Goal: Task Accomplishment & Management: Use online tool/utility

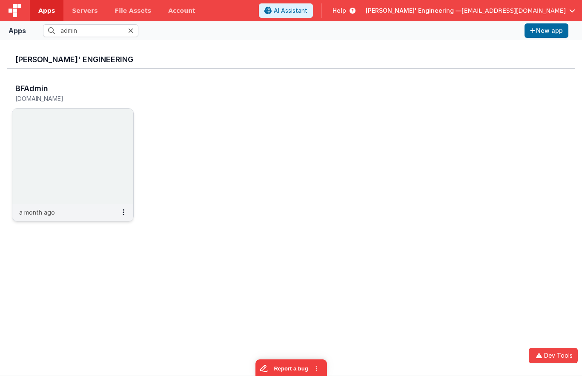
type input "admin"
click at [78, 153] on img at bounding box center [72, 156] width 121 height 95
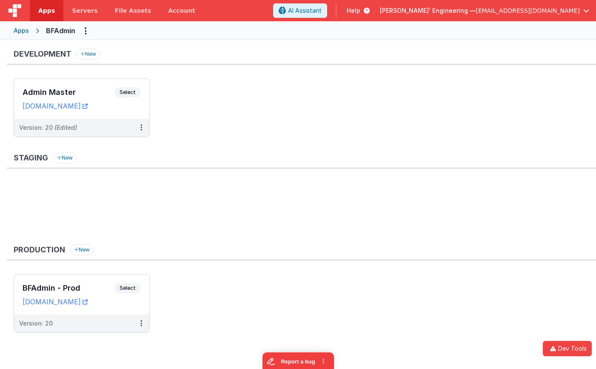
click at [24, 33] on div "Apps" at bounding box center [21, 30] width 15 height 9
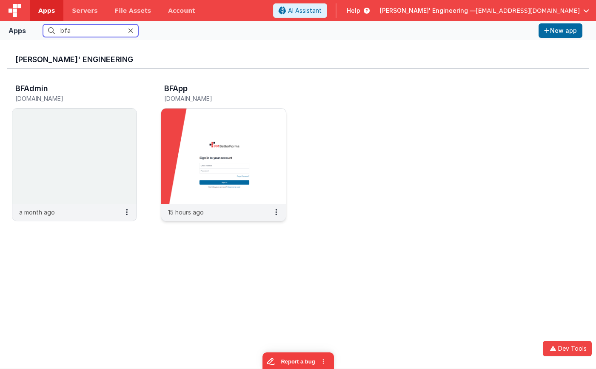
type input "bfa"
click at [198, 124] on img at bounding box center [223, 156] width 124 height 95
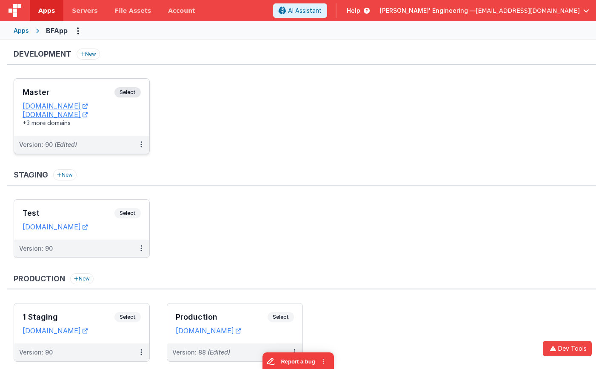
click at [125, 95] on span "Select" at bounding box center [128, 92] width 26 height 10
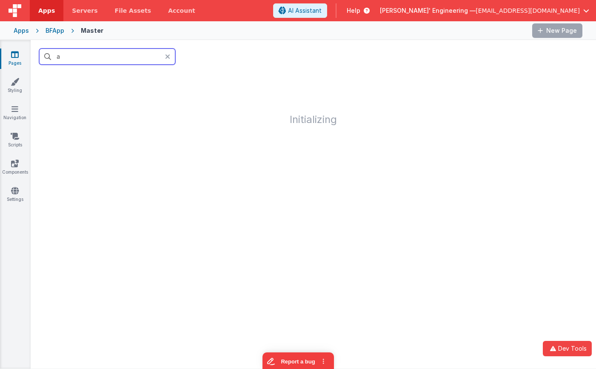
drag, startPoint x: 84, startPoint y: 60, endPoint x: 33, endPoint y: 53, distance: 51.6
click at [33, 53] on div "a" at bounding box center [314, 56] width 566 height 33
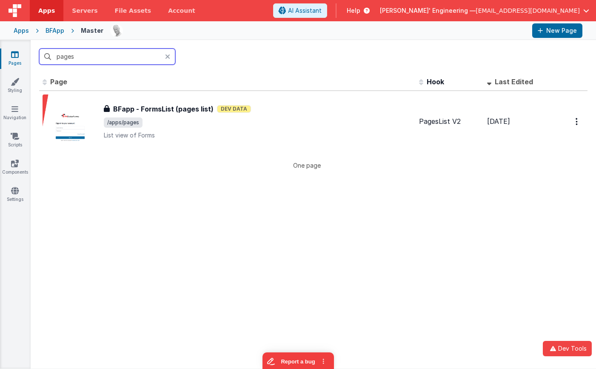
type input "pages"
click at [170, 86] on th "Page" at bounding box center [227, 82] width 377 height 17
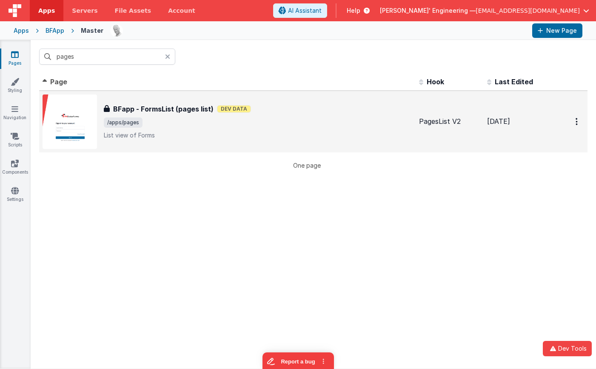
click at [191, 123] on span "/apps/pages" at bounding box center [258, 122] width 309 height 10
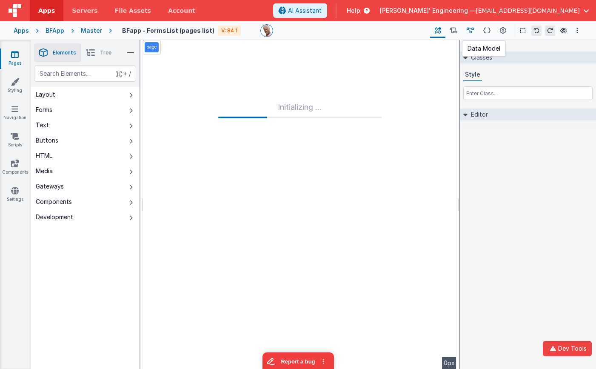
click at [472, 29] on icon at bounding box center [470, 30] width 7 height 9
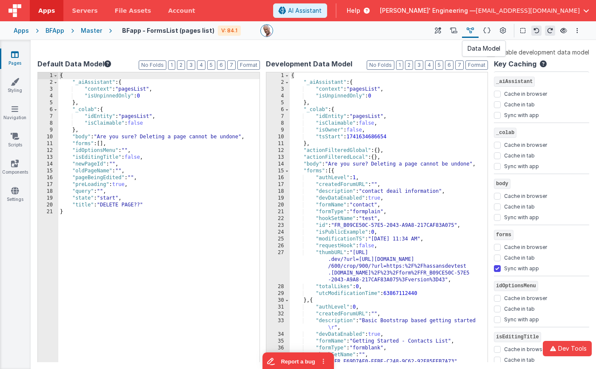
click at [472, 30] on icon at bounding box center [470, 30] width 7 height 9
click at [126, 103] on div "{ "_aiAssistant" : { "context" : "pagesList" , "isUnpinnedOnly" : 0 } , "_colab…" at bounding box center [158, 224] width 201 height 304
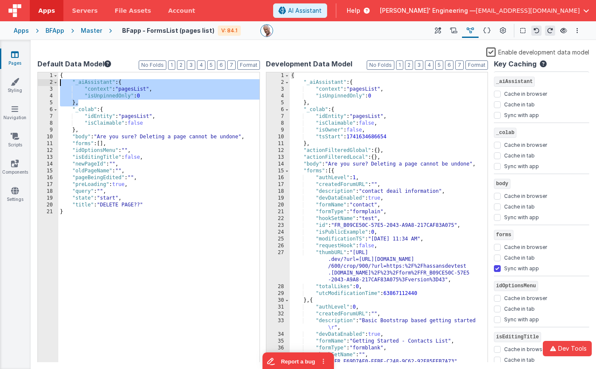
drag, startPoint x: 87, startPoint y: 103, endPoint x: 31, endPoint y: 83, distance: 59.7
click at [31, 83] on div "Enable development data model Default Data Model Format 7 6 5 4 3 2 1 No Folds …" at bounding box center [314, 204] width 566 height 329
click at [95, 30] on div "Master" at bounding box center [91, 30] width 21 height 9
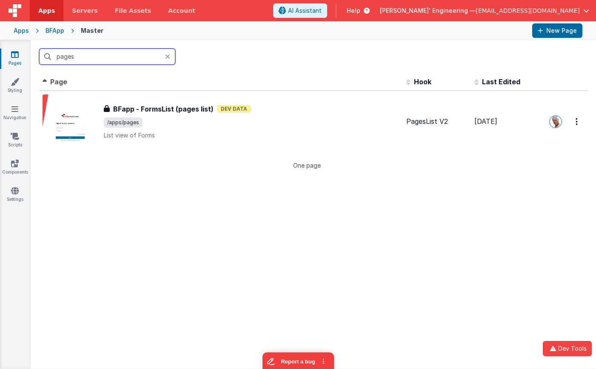
drag, startPoint x: 97, startPoint y: 54, endPoint x: 23, endPoint y: 40, distance: 75.1
click at [23, 40] on div "Apps Servers File Assets Account Some FUTURE Slot AI Assistant Help Delfs' Engi…" at bounding box center [298, 184] width 596 height 369
type input "a"
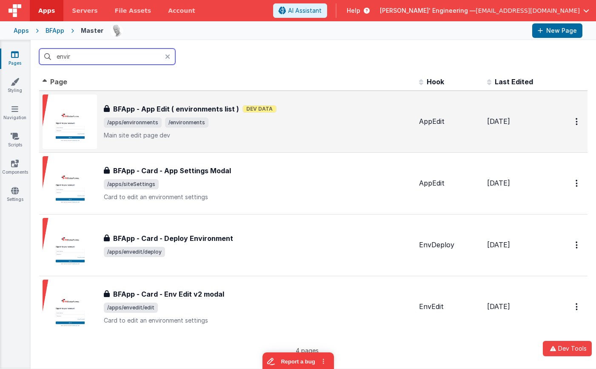
type input "envir"
click at [229, 128] on div "BFApp - App Edit ( environments list ) BFApp - App Edit ( environments list ) D…" at bounding box center [258, 122] width 309 height 36
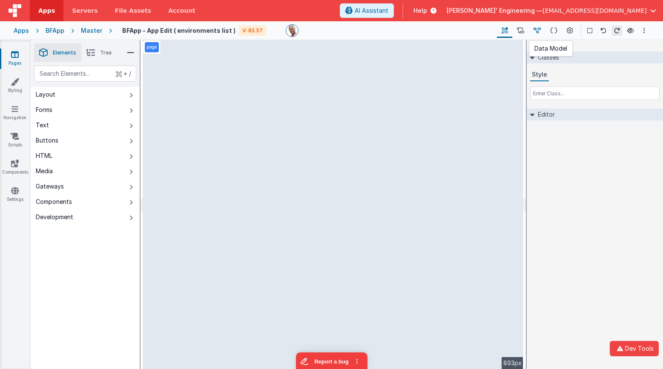
click at [540, 32] on icon at bounding box center [536, 30] width 7 height 9
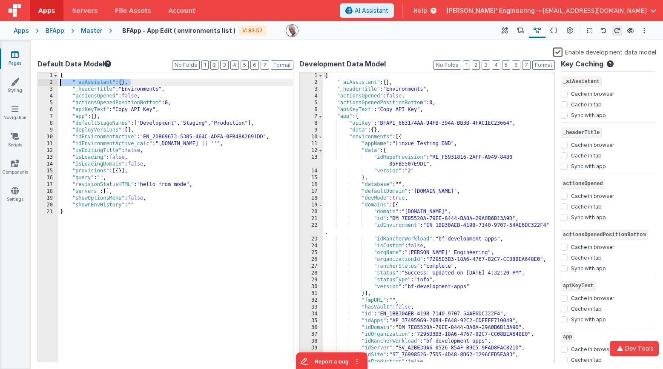
drag, startPoint x: 133, startPoint y: 83, endPoint x: 54, endPoint y: 80, distance: 78.8
click at [54, 80] on div "1 2 3 4 5 6 7 8 9 10 11 12 13 14 15 16 17 18 19 20 21 { "_aiAssistant" : { } , …" at bounding box center [165, 217] width 256 height 291
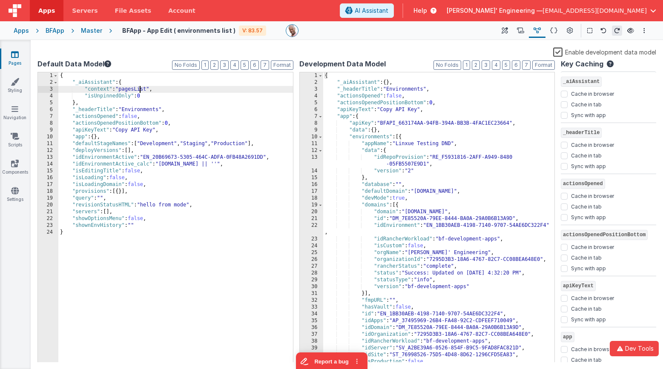
click at [140, 89] on div "{ "_aiAssistant" : { "context" : "pagesList" , "isUnpinnedOnly" : 0 } , "_heade…" at bounding box center [175, 224] width 235 height 304
click at [138, 95] on div "{ "_aiAssistant" : { "context" : "AppEnvironments" , "isUnpinnedOnly" : 0 } , "…" at bounding box center [175, 224] width 235 height 304
click at [488, 65] on button "3" at bounding box center [485, 64] width 9 height 9
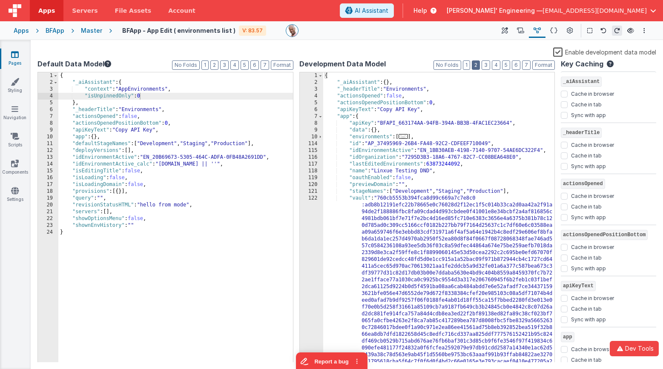
click at [479, 66] on button "2" at bounding box center [476, 64] width 8 height 9
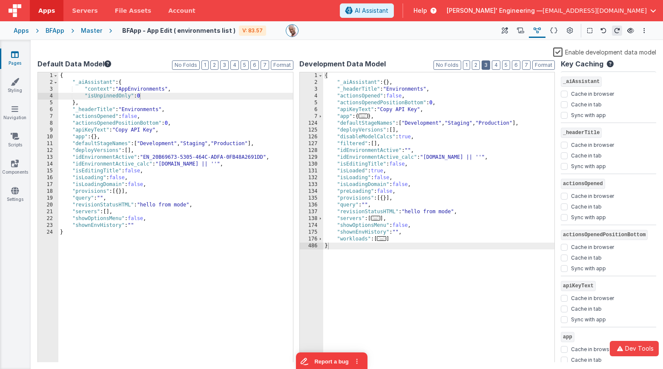
click at [488, 67] on button "3" at bounding box center [485, 64] width 9 height 9
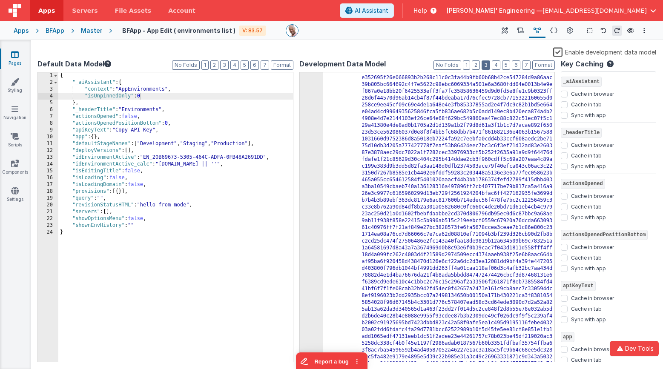
scroll to position [1309, 0]
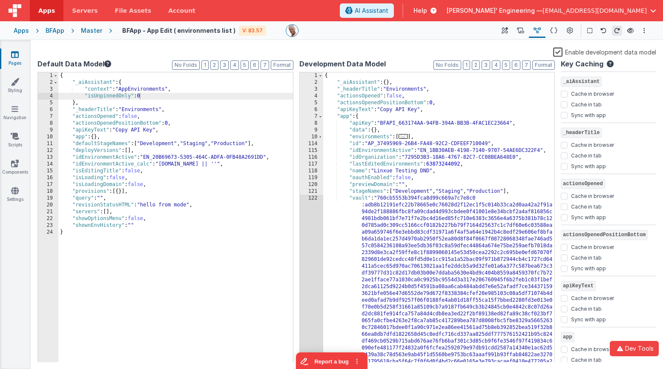
scroll to position [0, 0]
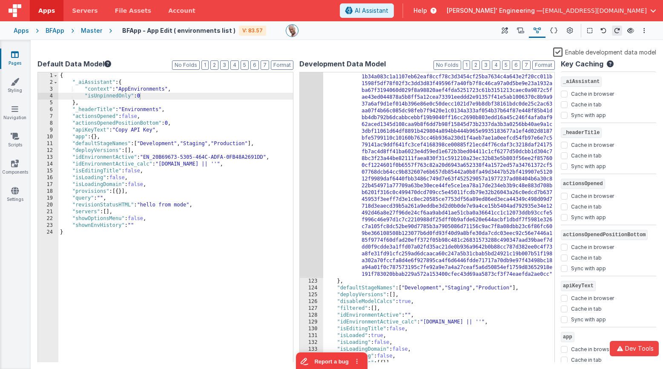
scroll to position [3513, 0]
drag, startPoint x: 550, startPoint y: 274, endPoint x: 559, endPoint y: 276, distance: 9.6
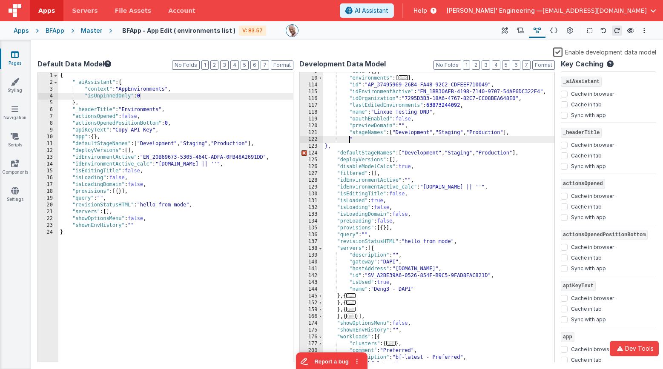
scroll to position [52, 0]
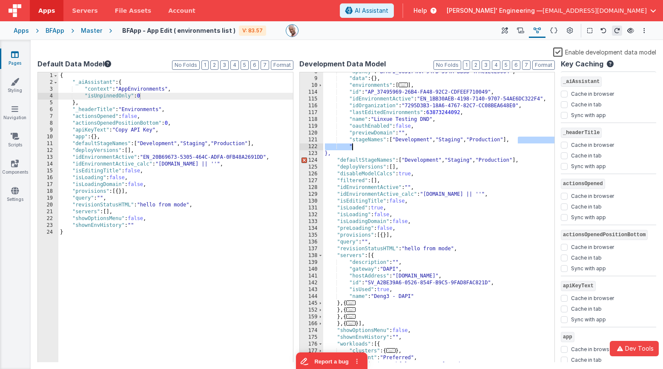
drag, startPoint x: 516, startPoint y: 141, endPoint x: 516, endPoint y: 145, distance: 4.3
click at [516, 145] on div ""apiKey" : "BFAPI_663174AA-94FB-394A-BB3B-4FAC1EC23664" , "data" : { } , "envir…" at bounding box center [439, 221] width 232 height 304
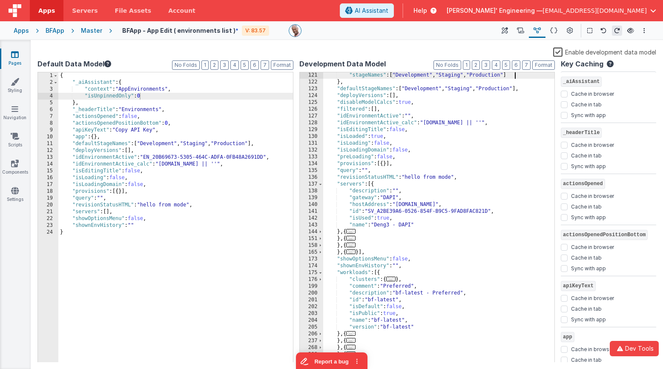
scroll to position [121, 0]
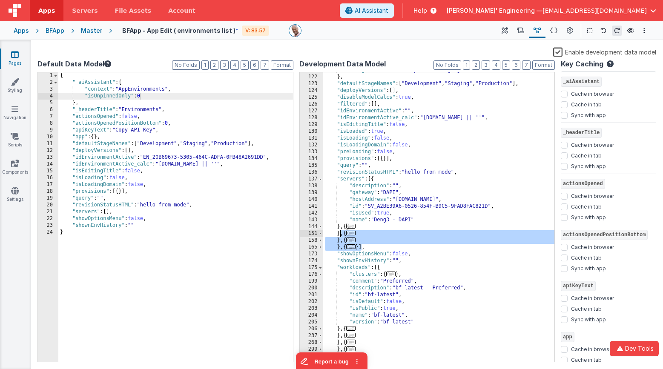
drag, startPoint x: 356, startPoint y: 247, endPoint x: 341, endPoint y: 233, distance: 20.8
click at [341, 233] on div ""stageNames" : [ "Development" , "Staging" , "Production" ] } , "defaultStageNa…" at bounding box center [439, 219] width 232 height 304
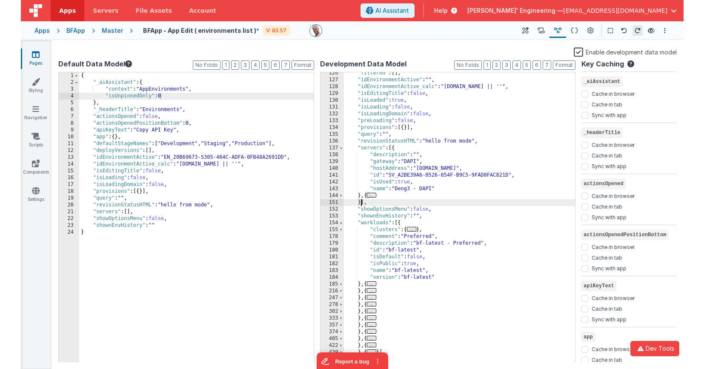
scroll to position [152, 0]
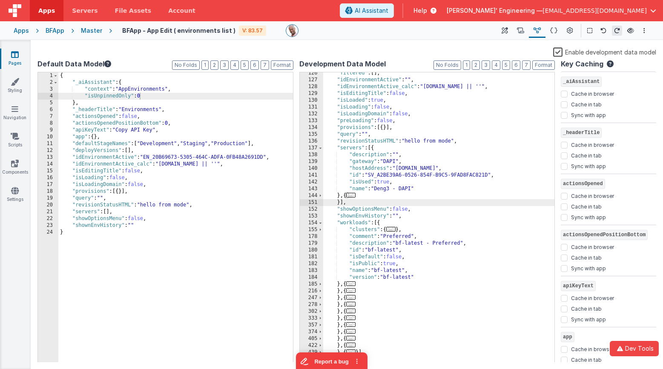
click at [155, 89] on div "{ "_aiAssistant" : { "context" : "AppEnvironments" , "isUnpinnedOnly" : 0 } , "…" at bounding box center [175, 224] width 235 height 304
click at [557, 52] on label "Enable development data model" at bounding box center [604, 52] width 103 height 10
click at [0, 0] on input "Enable development data model" at bounding box center [0, 0] width 0 height 0
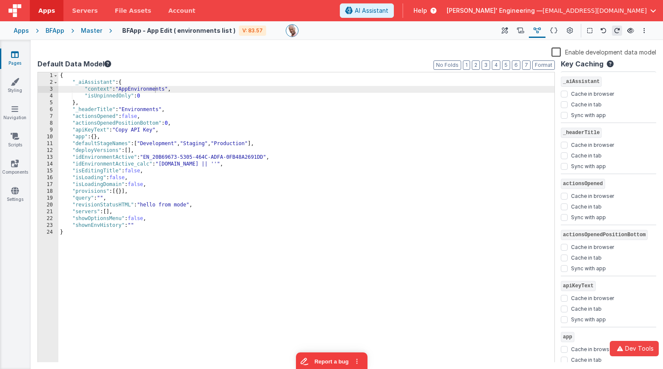
click at [364, 53] on div "Enable development data model" at bounding box center [346, 53] width 619 height 12
click at [559, 51] on label "Enable development data model" at bounding box center [603, 52] width 105 height 10
click at [0, 0] on input "Enable development data model" at bounding box center [0, 0] width 0 height 0
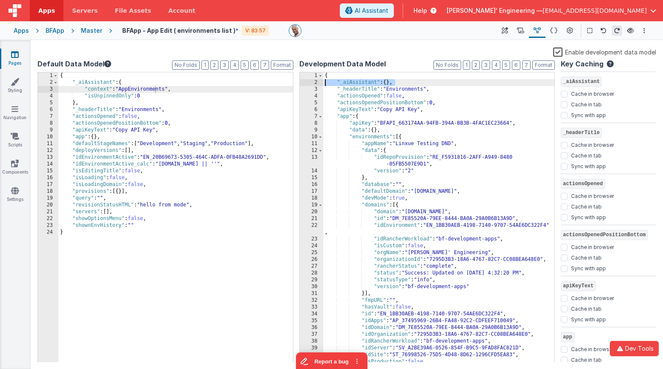
drag, startPoint x: 387, startPoint y: 82, endPoint x: 309, endPoint y: 80, distance: 77.5
click at [309, 80] on div "1 2 3 4 5 6 7 8 9 10 11 12 13 14 15 16 17 18 19 20 21 22 23 24 25 26 27 28 29 3…" at bounding box center [427, 217] width 256 height 291
click at [560, 52] on label "Enable development data model" at bounding box center [604, 52] width 103 height 10
click at [0, 0] on input "Enable development data model" at bounding box center [0, 0] width 0 height 0
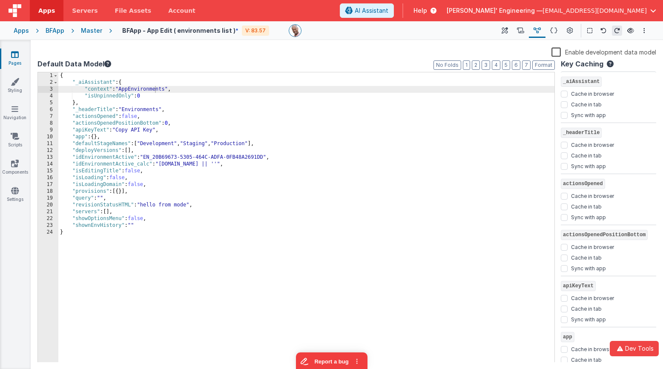
click at [520, 53] on div "Enable development data model" at bounding box center [346, 53] width 619 height 12
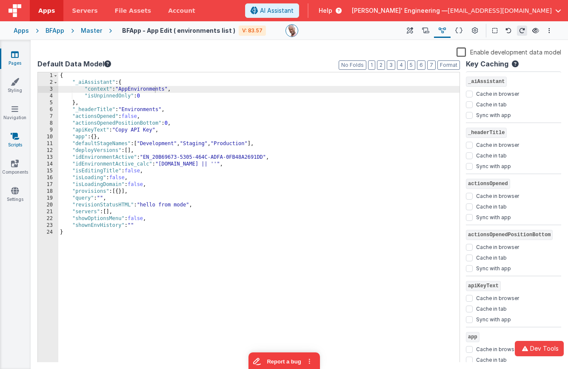
click at [17, 142] on link "Scripts" at bounding box center [15, 140] width 31 height 17
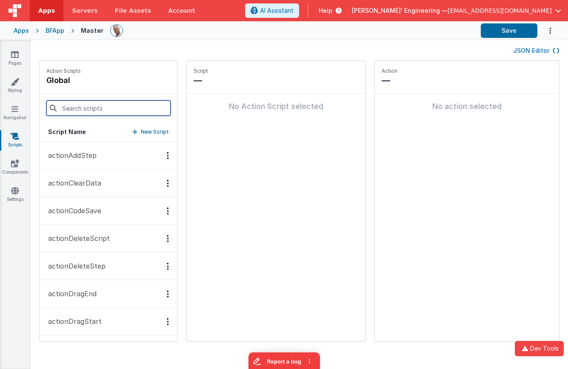
click at [89, 109] on input at bounding box center [108, 107] width 124 height 15
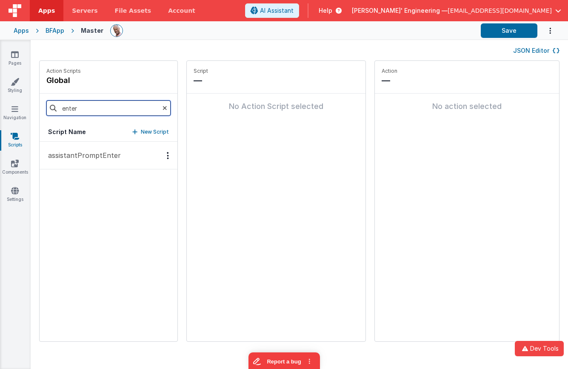
type input "enter"
click at [100, 149] on button "assistantPromptEnter" at bounding box center [109, 156] width 138 height 28
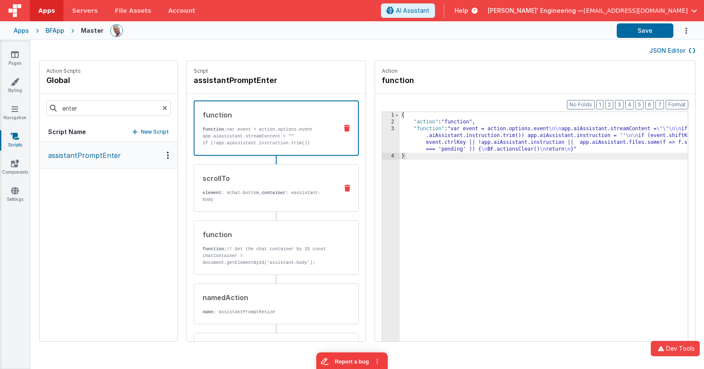
click at [290, 196] on p "element : #chat-bottom, container : #assistant-body" at bounding box center [267, 196] width 129 height 14
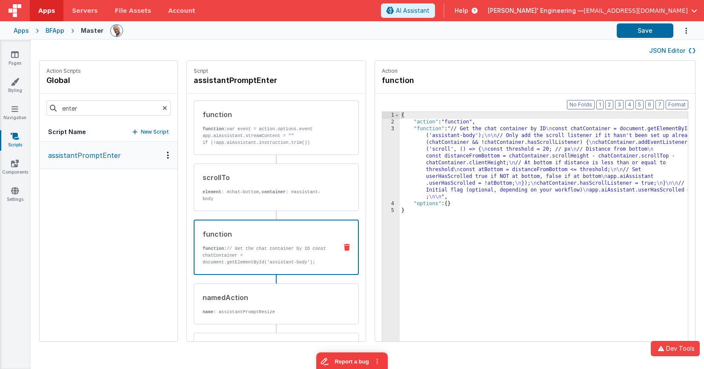
click at [278, 248] on p "function: // Get the chat container by ID const chatContainer = document.getEle…" at bounding box center [267, 255] width 128 height 20
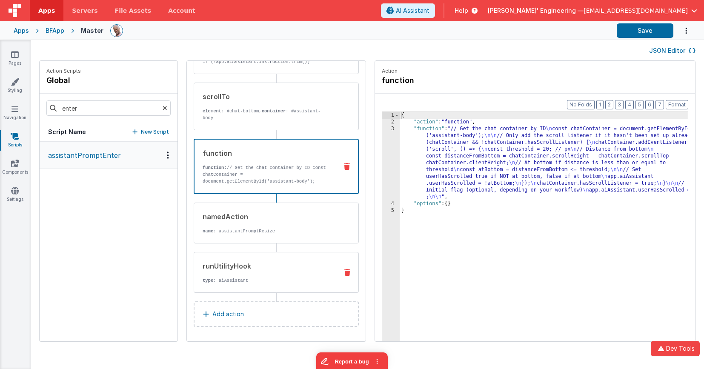
scroll to position [82, 0]
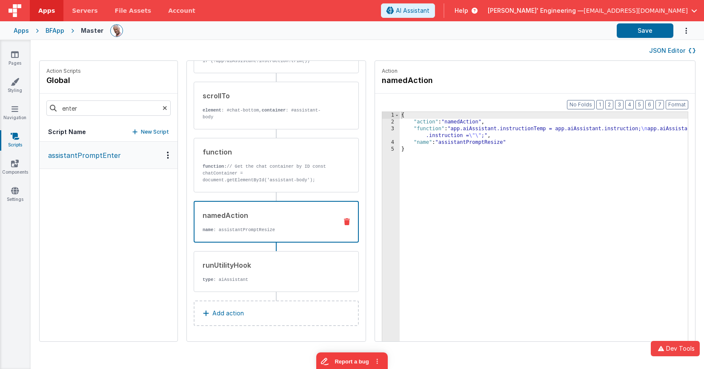
drag, startPoint x: 268, startPoint y: 218, endPoint x: 269, endPoint y: 224, distance: 5.6
click at [268, 218] on div "namedAction" at bounding box center [267, 215] width 128 height 10
click at [265, 263] on div "runUtilityHook" at bounding box center [267, 265] width 129 height 10
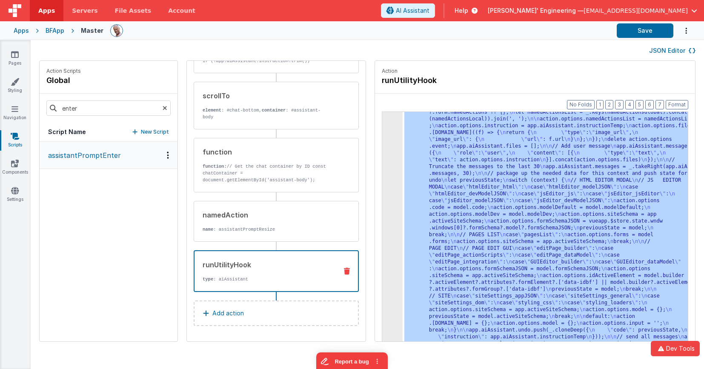
click at [382, 166] on div "3 4 5 6 7 8 9 10" at bounding box center [392, 353] width 20 height 542
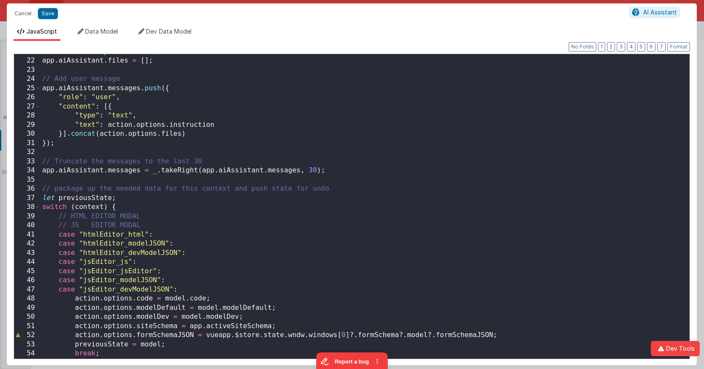
scroll to position [198, 0]
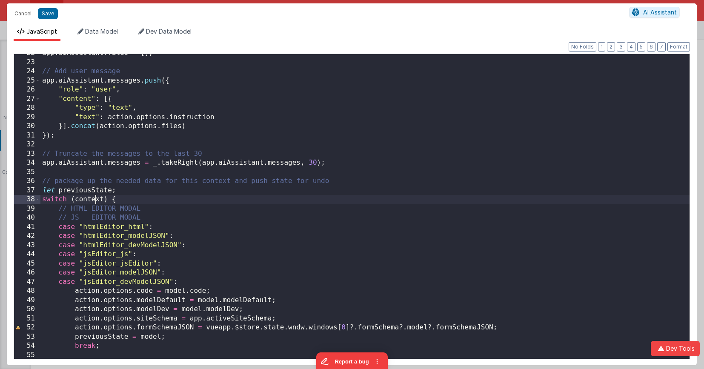
click at [95, 198] on div "app . aiAssistant . files = [ ] ; // Add user message app . aiAssistant . messa…" at bounding box center [364, 212] width 649 height 327
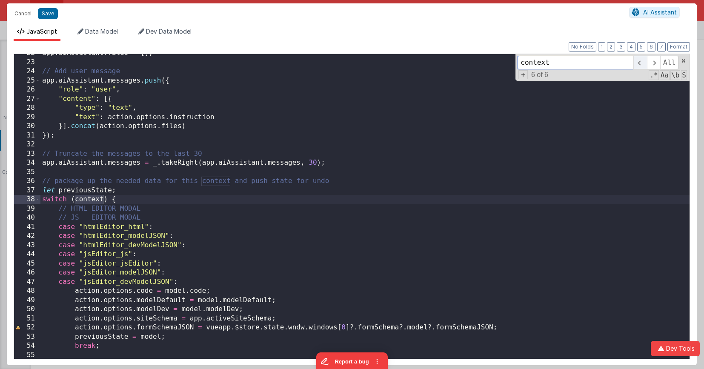
click at [582, 62] on span at bounding box center [639, 63] width 13 height 14
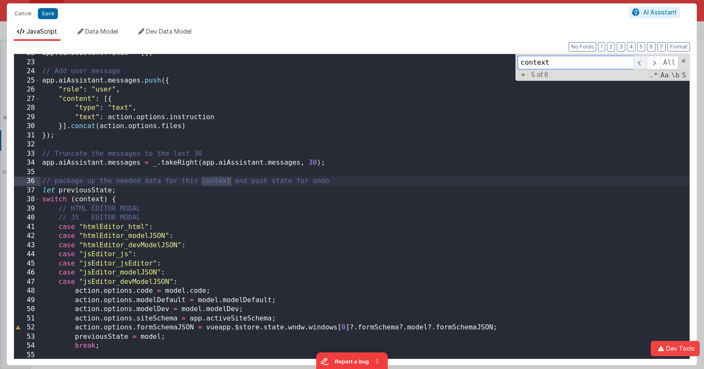
click at [582, 62] on span at bounding box center [639, 63] width 13 height 14
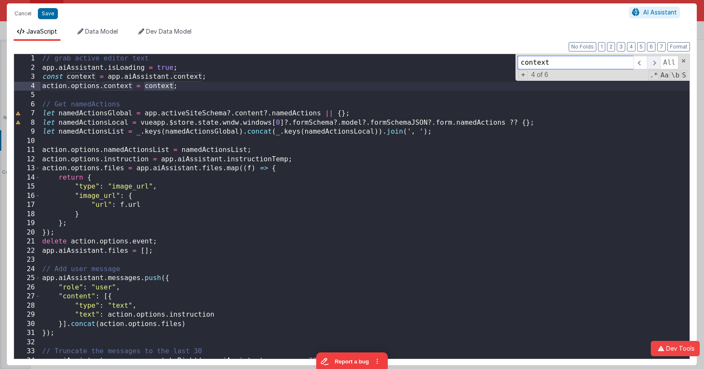
click at [582, 63] on span at bounding box center [653, 63] width 13 height 14
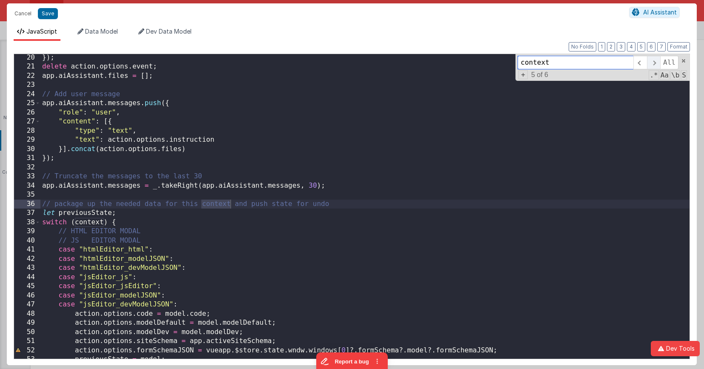
click at [582, 63] on span at bounding box center [653, 63] width 13 height 14
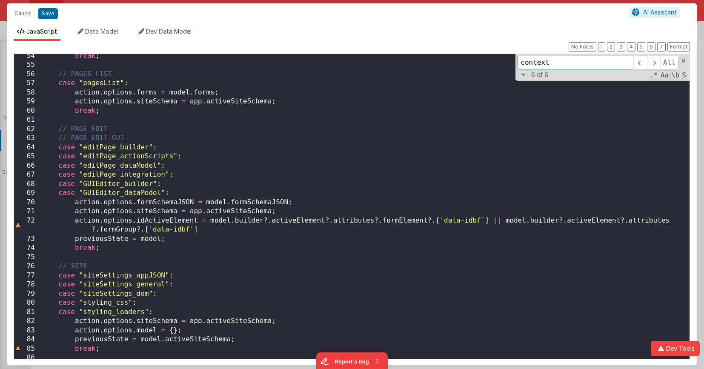
scroll to position [488, 0]
click at [101, 298] on div "break ; // PAGES LIST case "pagesList" : action . options . forms = model . for…" at bounding box center [364, 215] width 649 height 327
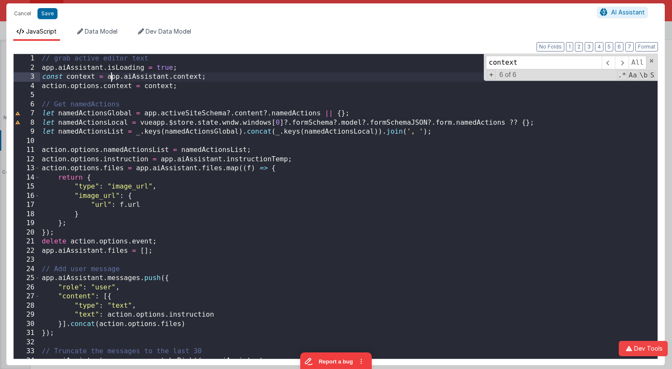
click at [110, 77] on div "// grab active editor text app . aiAssistant . isLoading = true ; const context…" at bounding box center [348, 215] width 617 height 323
click at [28, 14] on button "Cancel" at bounding box center [23, 14] width 26 height 12
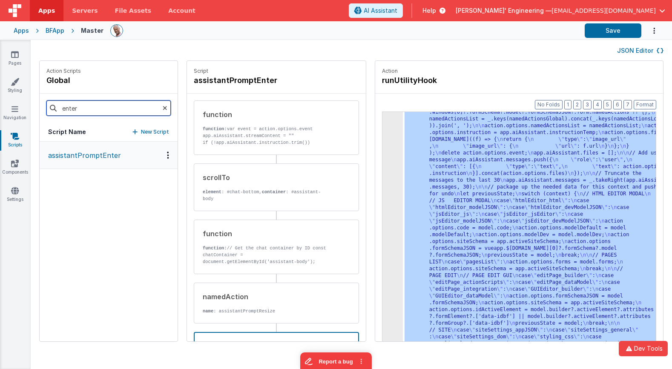
click at [46, 106] on input "enter" at bounding box center [108, 107] width 124 height 15
click at [40, 29] on div "Apps BFApp Master Save" at bounding box center [336, 30] width 672 height 19
click at [47, 32] on div "BFApp" at bounding box center [55, 30] width 19 height 9
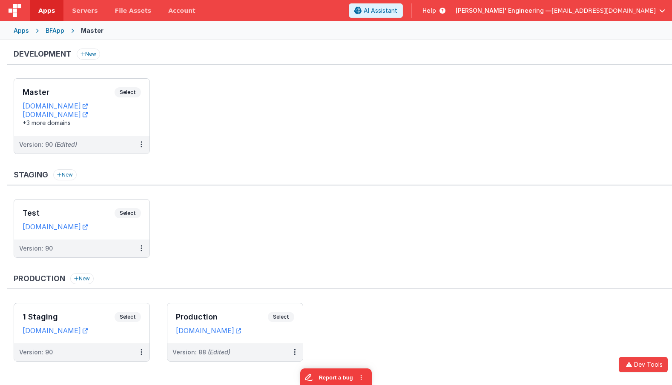
click at [244, 232] on ul "Test Select URLs apptesting1.fmbetterforms.com Version: 90" at bounding box center [343, 232] width 658 height 67
click at [132, 83] on div "Master Select URLs appdev.fmbetterforms.com c9dev.bfoperations.com +3 more doma…" at bounding box center [81, 107] width 135 height 57
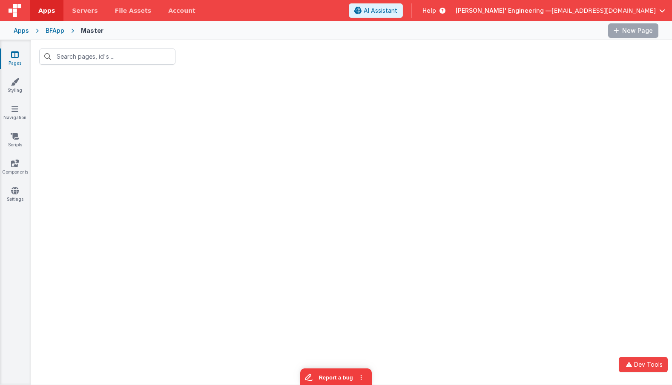
type input "envir"
click at [169, 57] on icon at bounding box center [167, 56] width 5 height 7
click at [143, 55] on input "text" at bounding box center [107, 57] width 136 height 16
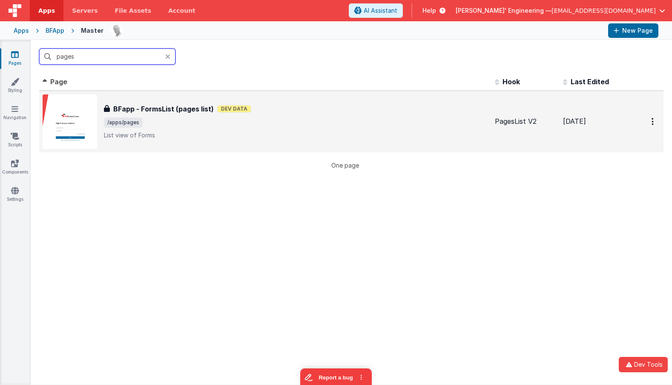
type input "pages"
click at [232, 141] on div "BFapp - FormsList (pages list) BFapp - FormsList (pages list) Dev Data /apps/pa…" at bounding box center [265, 122] width 445 height 54
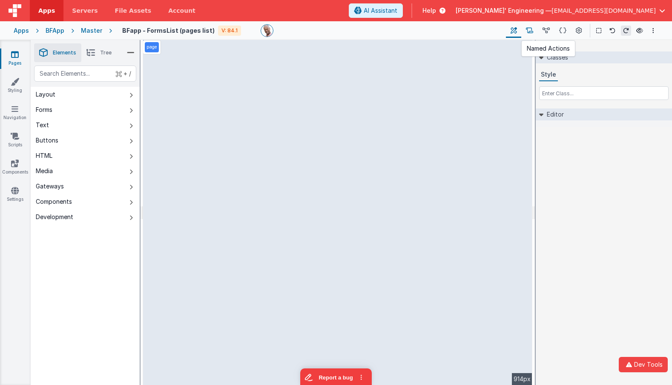
click at [533, 33] on icon at bounding box center [529, 30] width 7 height 9
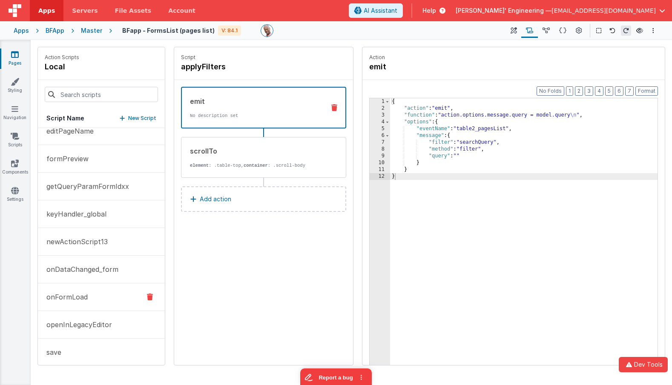
click at [89, 298] on button "onFormLoad" at bounding box center [101, 298] width 127 height 28
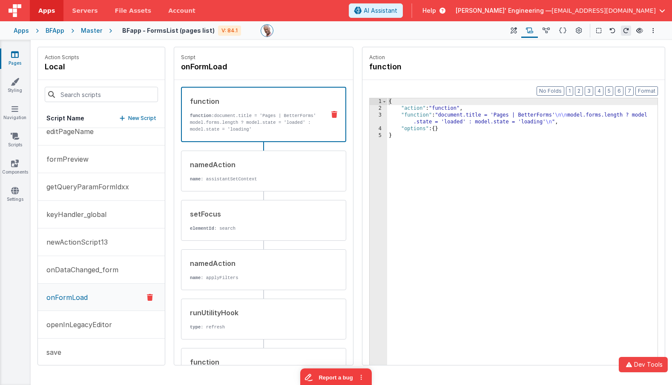
scroll to position [94, 0]
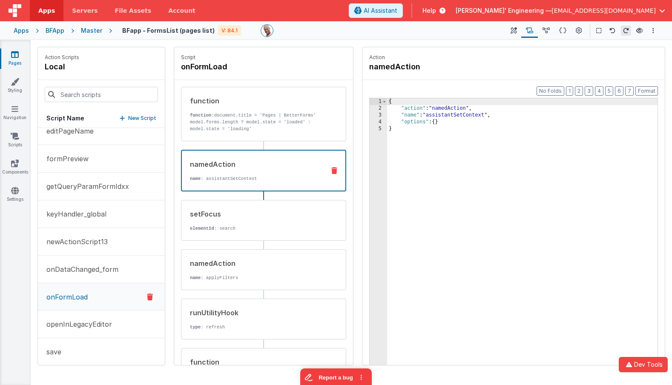
click at [257, 177] on p "name : assistantSetContext" at bounding box center [254, 178] width 128 height 7
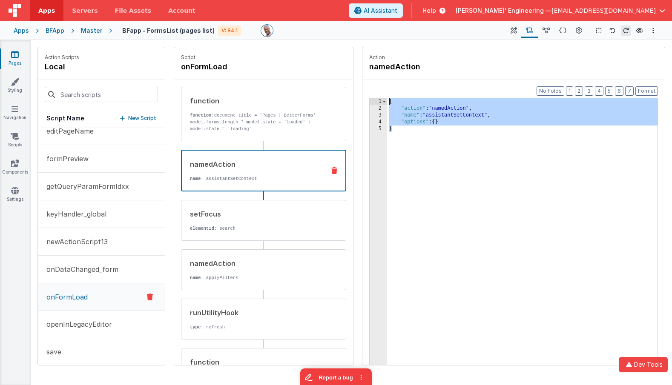
drag, startPoint x: 411, startPoint y: 130, endPoint x: 352, endPoint y: 92, distance: 70.1
click at [352, 92] on div "Action Scripts local Script Name New Script applyFilters cancel copyUID editPag…" at bounding box center [351, 206] width 628 height 319
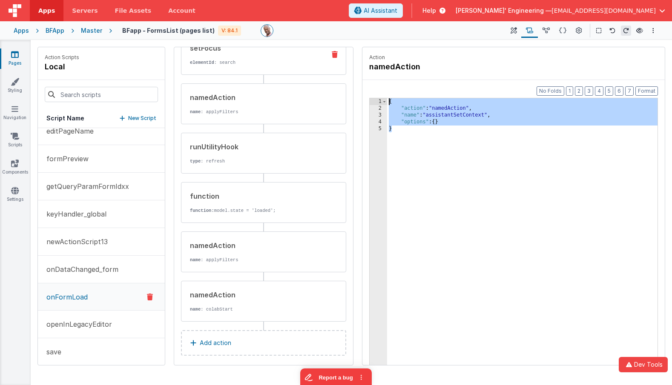
scroll to position [172, 0]
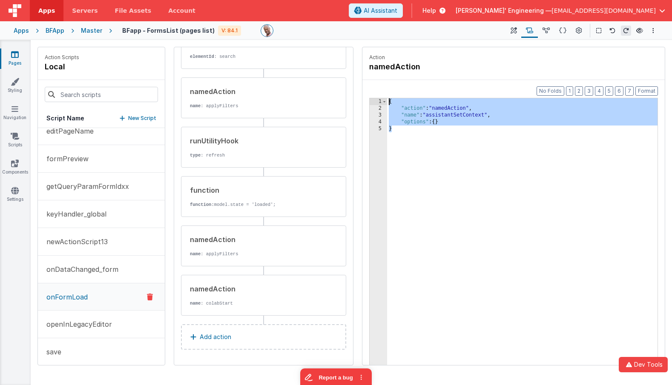
click at [88, 32] on div "Master" at bounding box center [91, 30] width 21 height 9
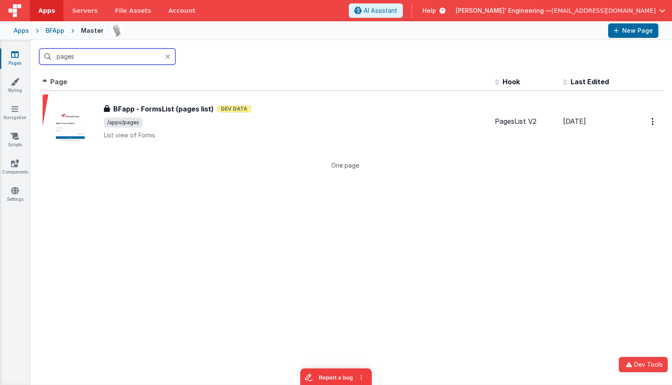
drag, startPoint x: 92, startPoint y: 61, endPoint x: 28, endPoint y: 48, distance: 65.1
click at [28, 48] on section "Pages Styling Navigation Scripts Components Settings pages Id Page Description …" at bounding box center [336, 212] width 672 height 345
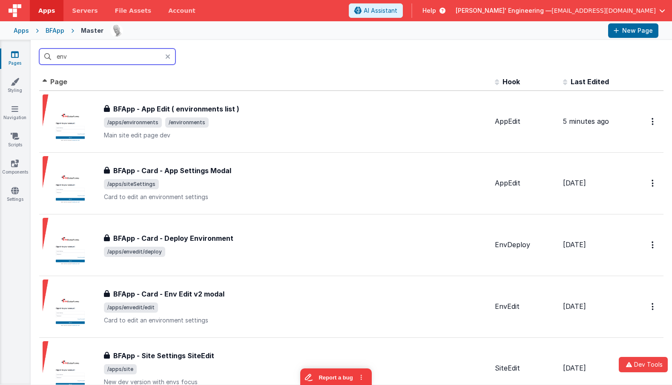
type input "envi"
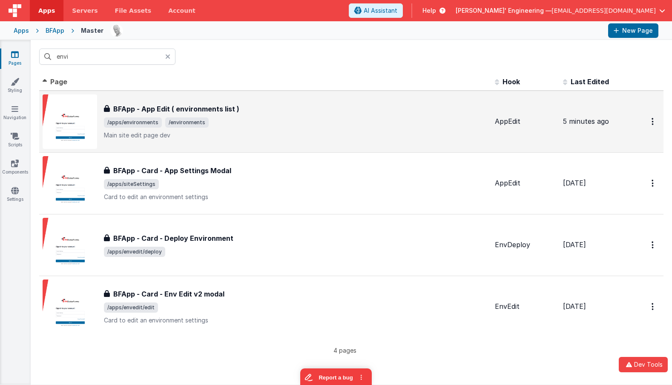
click at [231, 125] on span "/apps/environments /environments" at bounding box center [296, 122] width 384 height 10
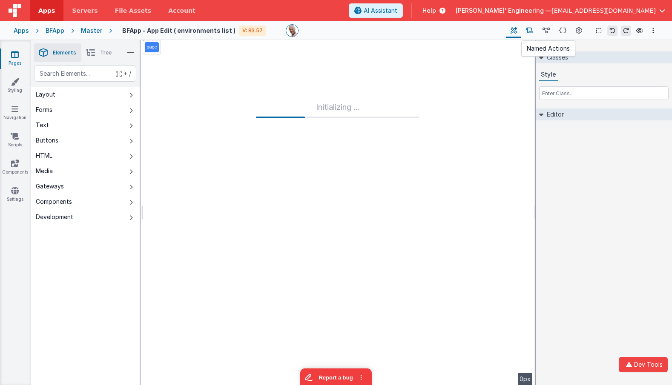
click at [536, 30] on button at bounding box center [529, 30] width 17 height 14
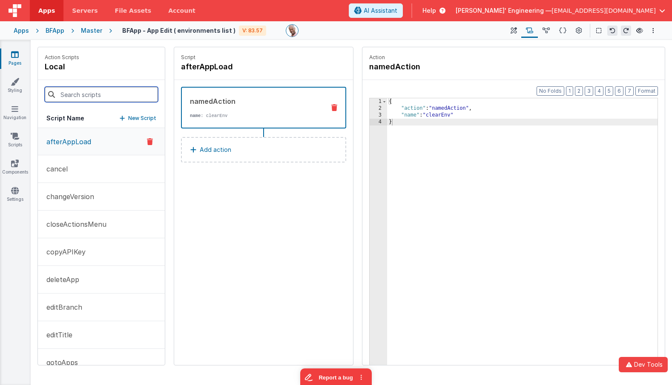
click at [90, 92] on input at bounding box center [101, 94] width 113 height 15
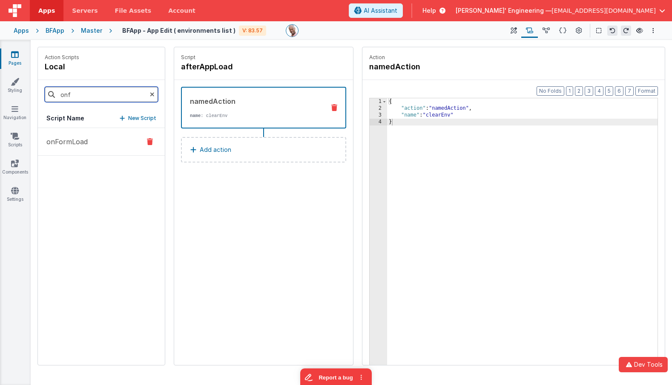
type input "onf"
click at [112, 145] on button "onFormLoad" at bounding box center [101, 142] width 127 height 28
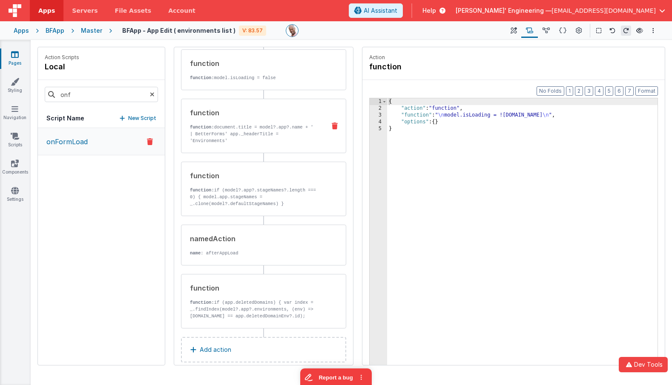
scroll to position [150, 0]
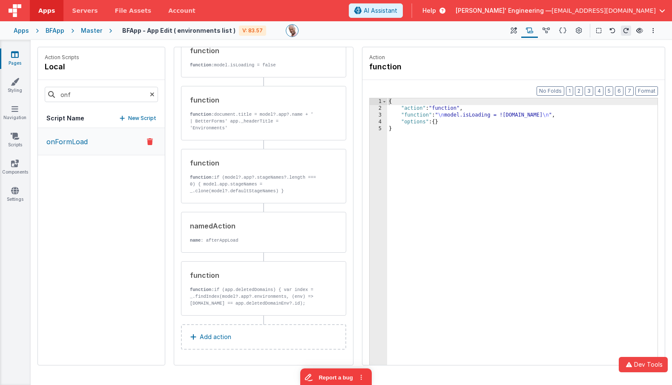
click at [263, 338] on button "Add action" at bounding box center [263, 337] width 165 height 26
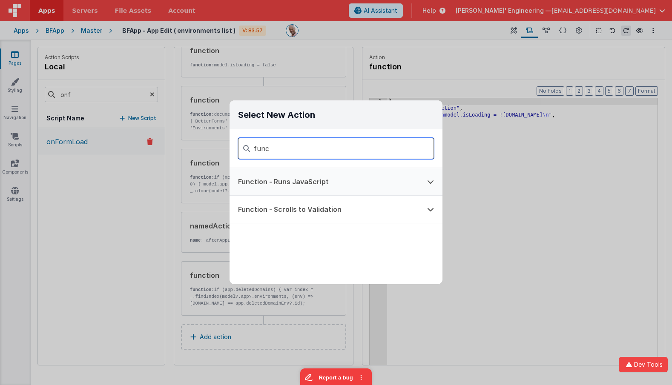
type input "func"
click at [320, 178] on button "Function - Runs JavaScript" at bounding box center [323, 181] width 189 height 27
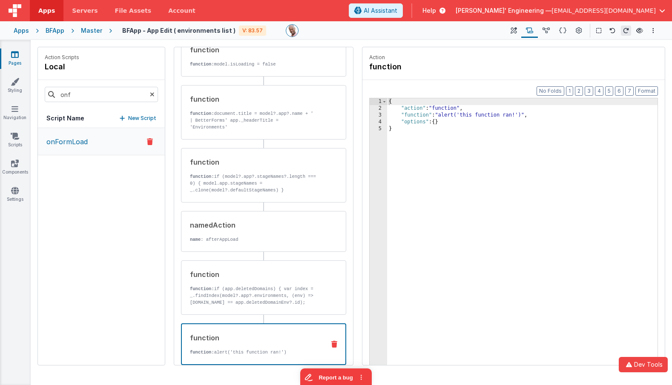
scroll to position [149, 0]
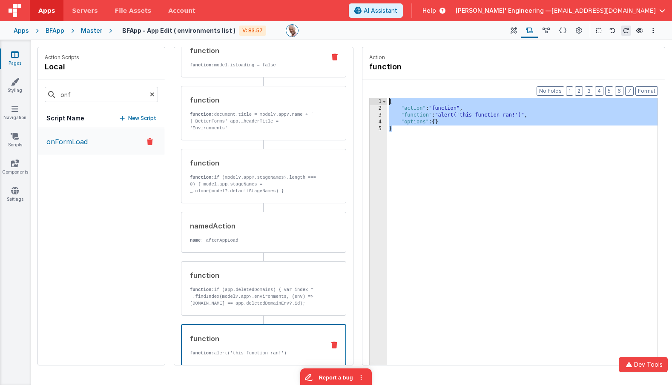
drag, startPoint x: 430, startPoint y: 151, endPoint x: 318, endPoint y: 73, distance: 136.4
click at [318, 73] on div "Action Scripts local onf Script Name New Script onFormLoad Script onFormLoad fu…" at bounding box center [351, 206] width 628 height 319
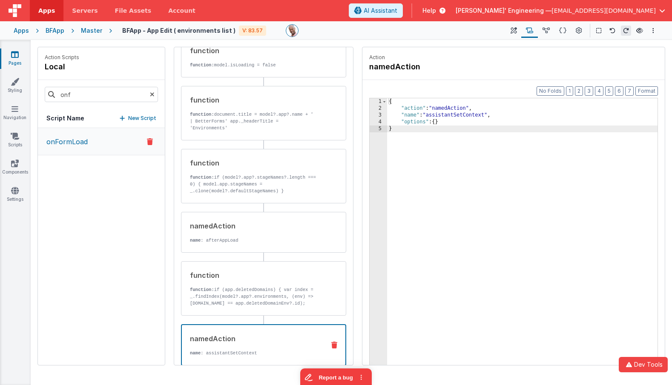
click at [421, 224] on div "{ "action" : "namedAction" , "name" : "assistantSetContext" , "options" : { } }" at bounding box center [522, 251] width 270 height 307
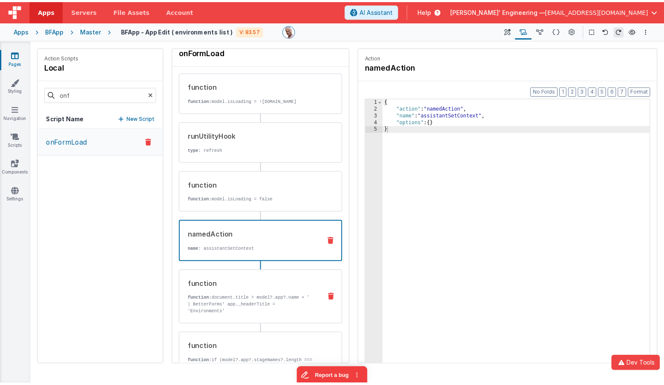
scroll to position [0, 0]
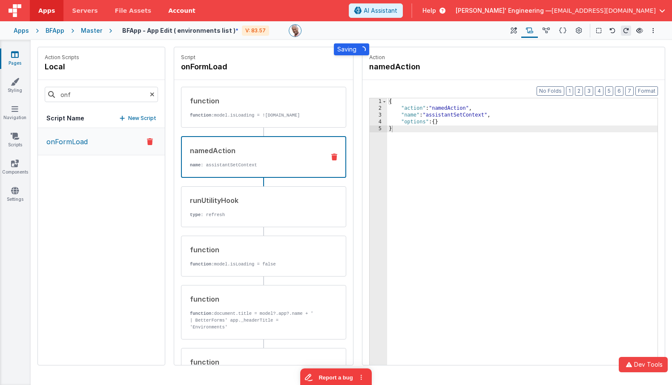
drag, startPoint x: 264, startPoint y: 254, endPoint x: 152, endPoint y: 3, distance: 274.2
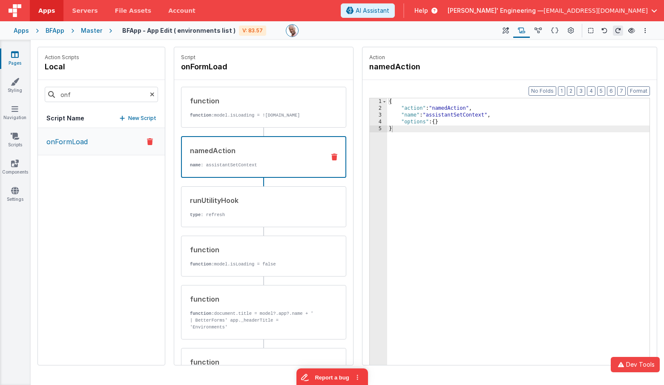
click at [106, 220] on div "onFormLoad" at bounding box center [101, 246] width 127 height 237
click at [18, 123] on div "Pages Styling Navigation Scripts Components Settings" at bounding box center [15, 212] width 31 height 345
click at [14, 130] on div "Pages Styling Navigation Scripts Components Settings" at bounding box center [15, 212] width 31 height 345
click at [13, 141] on link "Scripts" at bounding box center [15, 140] width 31 height 17
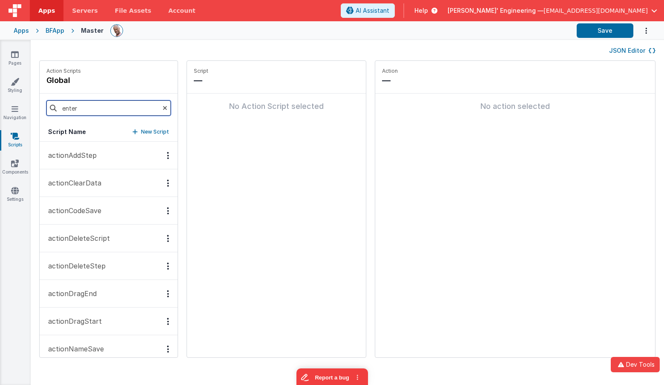
click at [93, 107] on input "enter" at bounding box center [108, 107] width 124 height 15
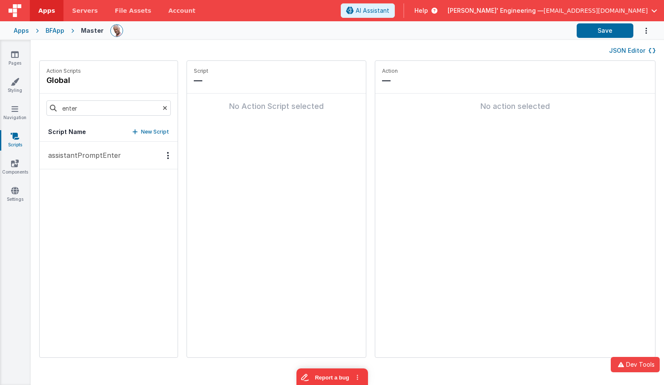
click at [107, 158] on p "assistantPromptEnter" at bounding box center [82, 155] width 78 height 10
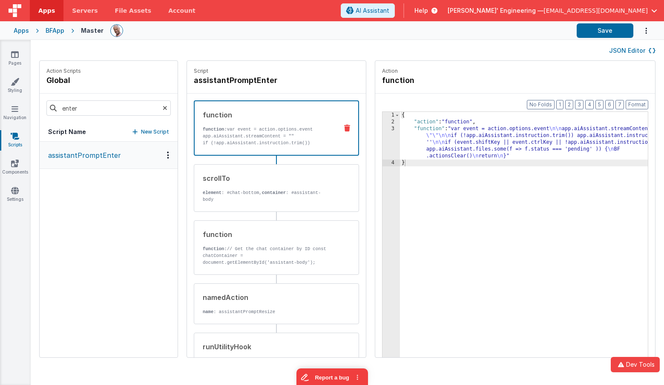
scroll to position [66, 0]
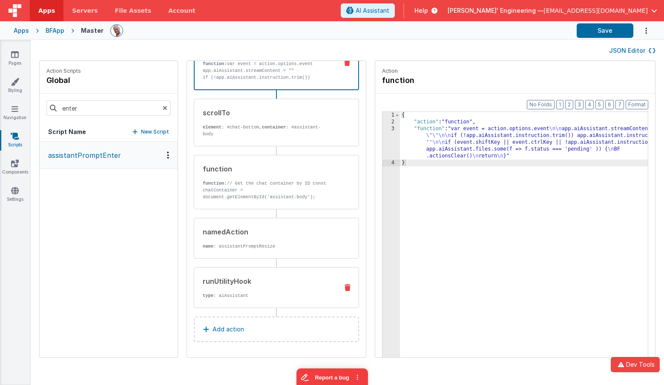
click at [257, 295] on p "type : aiAssistant" at bounding box center [267, 295] width 129 height 7
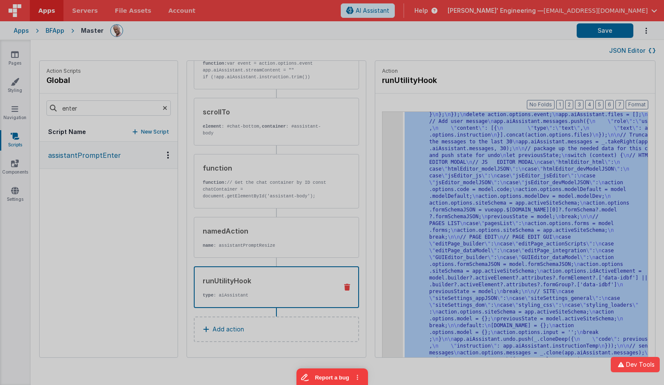
scroll to position [82, 0]
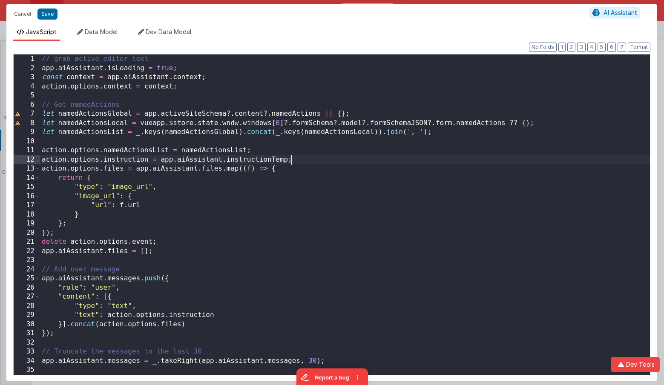
click at [321, 160] on div "// grab active editor text app . aiAssistant . isLoading = true ; const context…" at bounding box center [345, 223] width 610 height 339
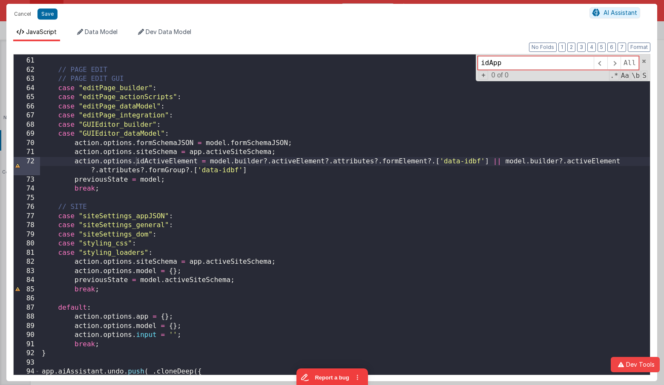
scroll to position [543, 0]
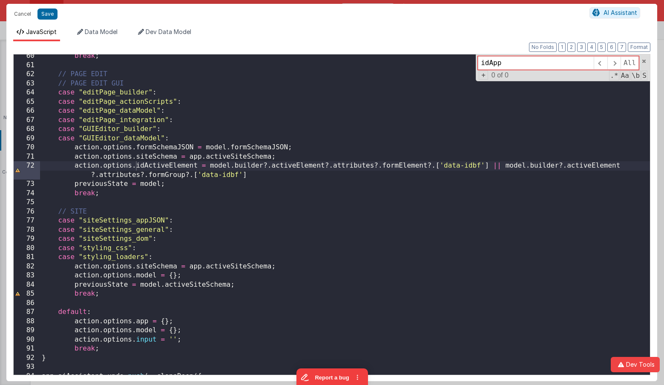
type input "idApp"
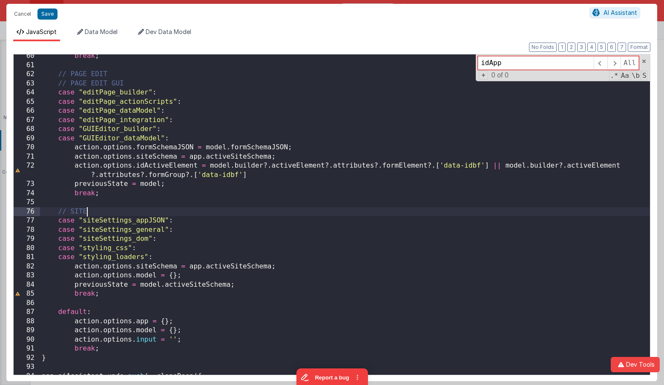
click at [108, 215] on div "break ; // PAGE EDIT // PAGE EDIT GUI case "editPage_builder" : case "editPage_…" at bounding box center [345, 221] width 610 height 339
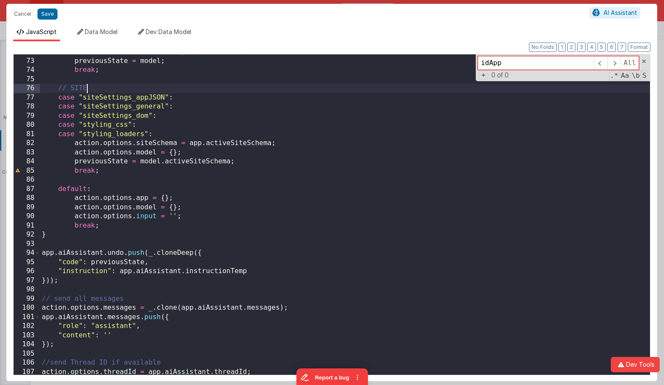
scroll to position [614, 0]
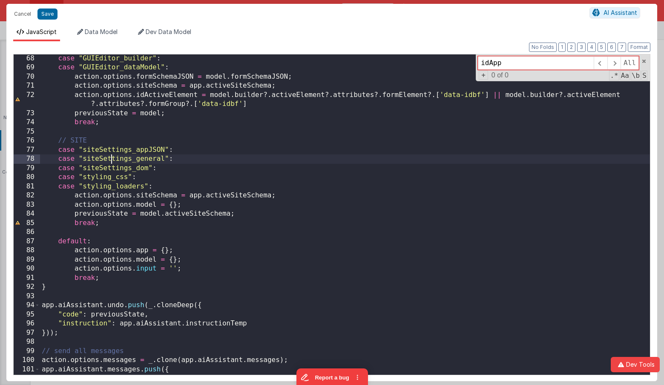
click at [113, 160] on div "case "GUIEditor_builder" : case "GUIEditor_dataModel" : action . options . form…" at bounding box center [345, 223] width 610 height 339
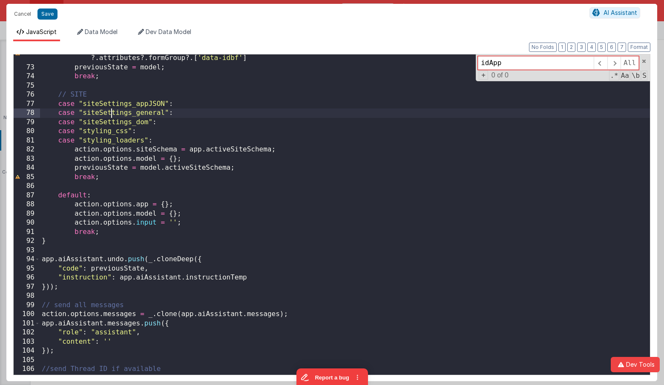
scroll to position [662, 0]
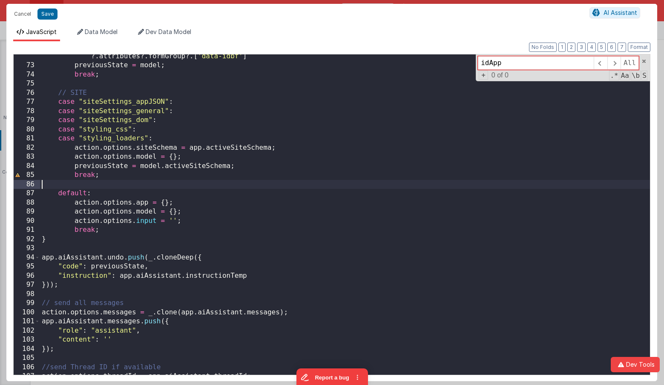
click at [77, 183] on div "action . options . idActiveElement = model . builder ?. activeElement ?. attrib…" at bounding box center [345, 217] width 610 height 348
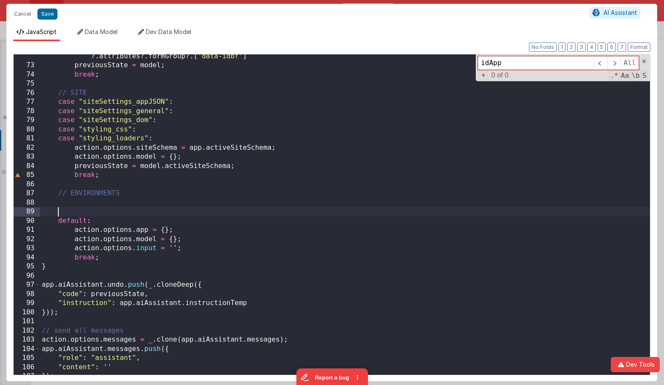
click at [88, 205] on div "action . options . idActiveElement = model . builder ?. activeElement ?. attrib…" at bounding box center [345, 217] width 610 height 348
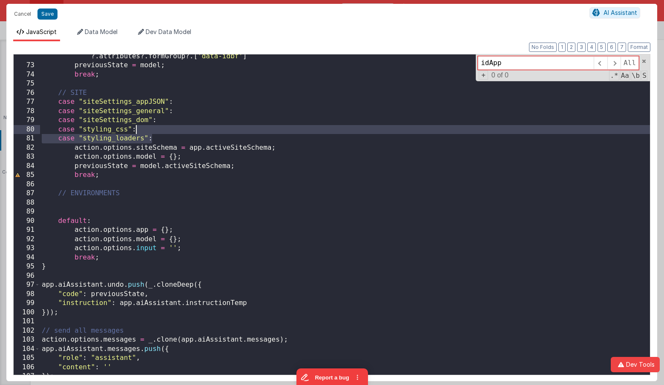
drag, startPoint x: 161, startPoint y: 139, endPoint x: 157, endPoint y: 146, distance: 8.4
click at [163, 132] on div "action . options . idActiveElement = model . builder ?. activeElement ?. attrib…" at bounding box center [345, 217] width 610 height 348
click at [133, 192] on div "action . options . idActiveElement = model . builder ?. activeElement ?. attrib…" at bounding box center [345, 217] width 610 height 348
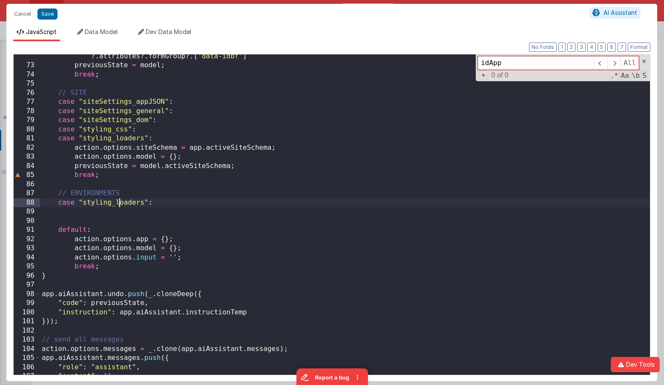
click at [117, 201] on div "action . options . idActiveElement = model . builder ?. activeElement ?. attrib…" at bounding box center [345, 217] width 610 height 348
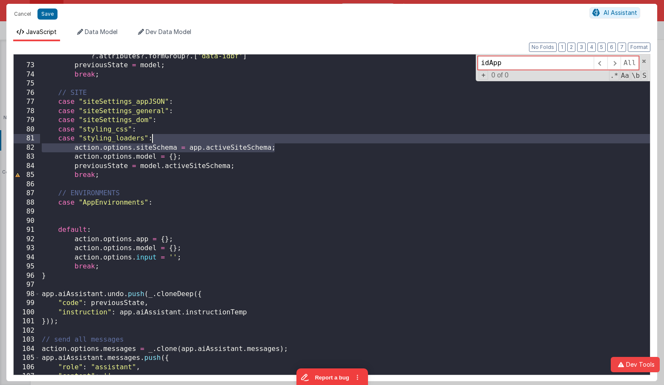
drag, startPoint x: 284, startPoint y: 144, endPoint x: 284, endPoint y: 139, distance: 4.7
click at [284, 139] on div "action . options . idActiveElement = model . builder ?. activeElement ?. attrib…" at bounding box center [345, 217] width 610 height 348
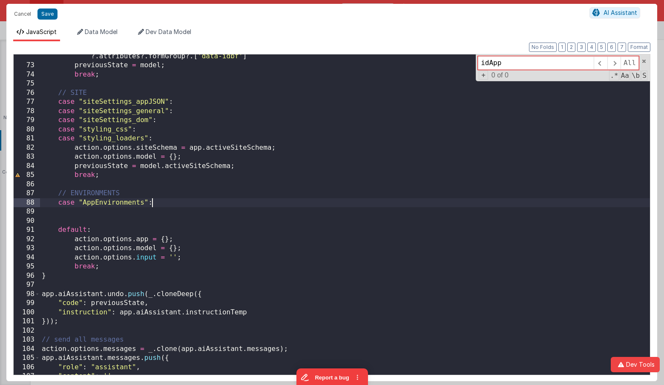
click at [209, 200] on div "action . options . idActiveElement = model . builder ?. activeElement ?. attrib…" at bounding box center [345, 217] width 610 height 348
paste textarea
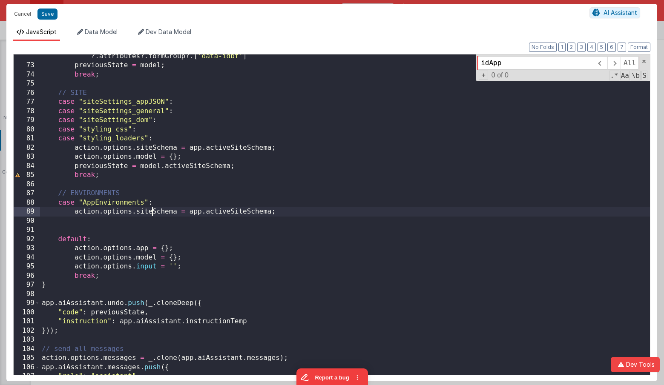
click at [150, 212] on div "action . options . idActiveElement = model . builder ?. activeElement ?. attrib…" at bounding box center [345, 217] width 610 height 348
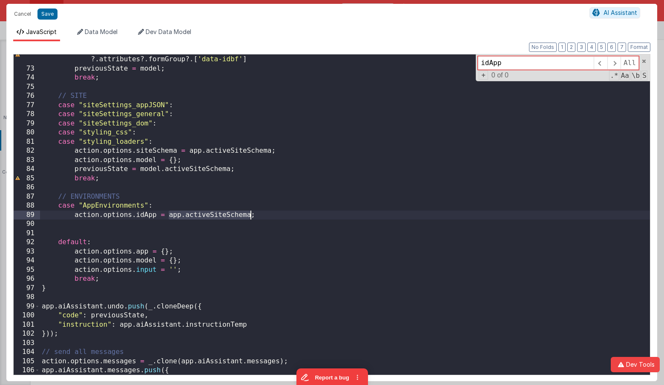
drag, startPoint x: 169, startPoint y: 212, endPoint x: 251, endPoint y: 212, distance: 81.3
click at [251, 212] on div "action . options . idActiveElement = model . builder ?. activeElement ?. attrib…" at bounding box center [345, 220] width 610 height 348
drag, startPoint x: 371, startPoint y: 212, endPoint x: 364, endPoint y: 211, distance: 7.3
click at [370, 212] on div "action . options . idActiveElement = model . builder ?. activeElement ?. attrib…" at bounding box center [345, 219] width 610 height 348
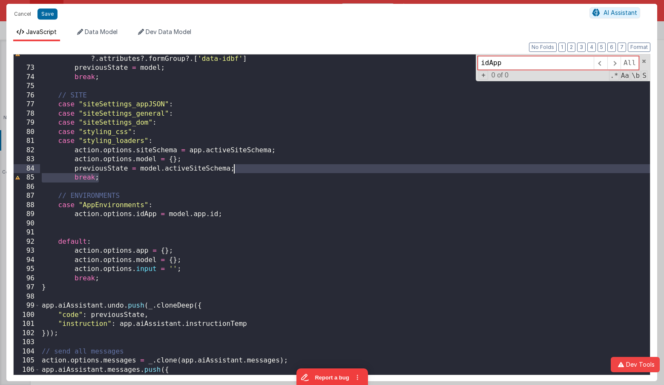
drag, startPoint x: 279, startPoint y: 174, endPoint x: 268, endPoint y: 206, distance: 33.4
click at [280, 172] on div "action . options . idActiveElement = model . builder ?. activeElement ?. attrib…" at bounding box center [345, 219] width 610 height 348
click at [266, 214] on div "action . options . idActiveElement = model . builder ?. activeElement ?. attrib…" at bounding box center [345, 219] width 610 height 348
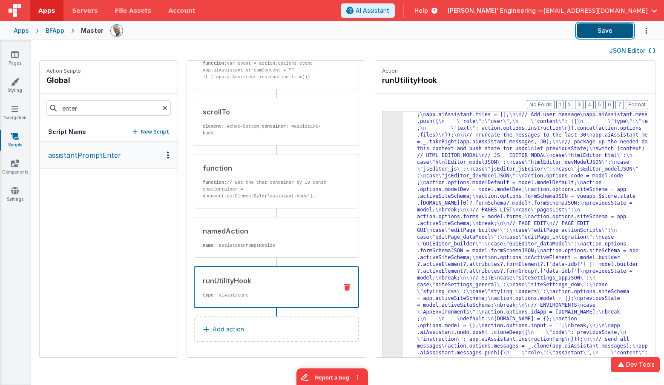
click at [582, 31] on button "Save" at bounding box center [604, 30] width 57 height 14
